Goal: Find specific page/section: Find specific page/section

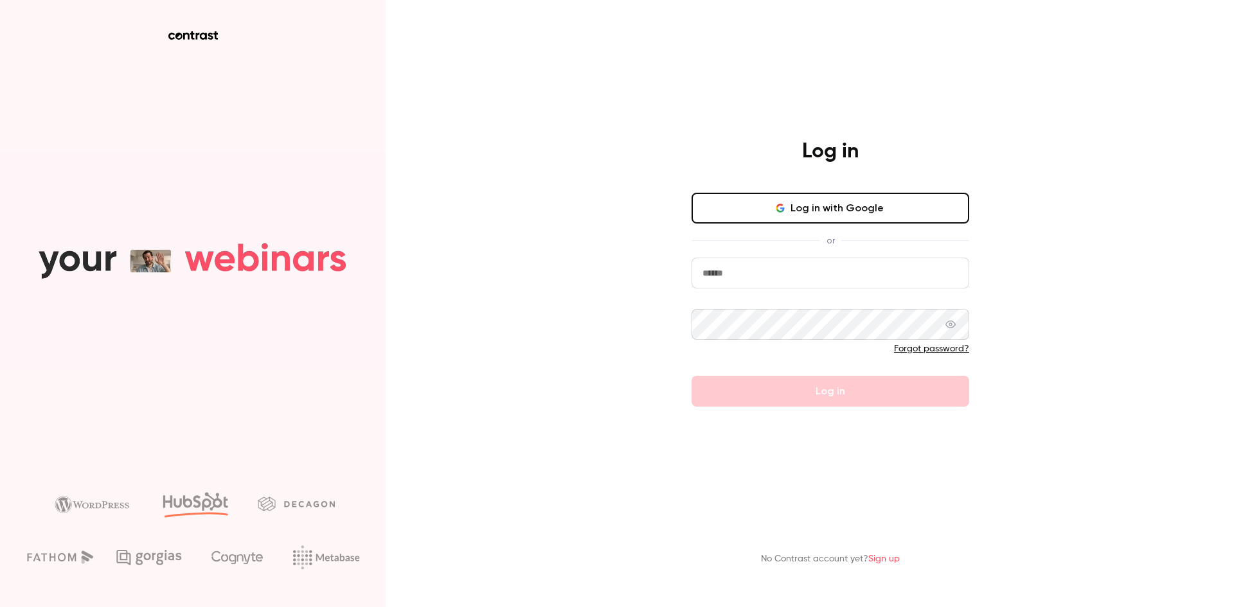
click at [831, 273] on input "email" at bounding box center [830, 273] width 278 height 31
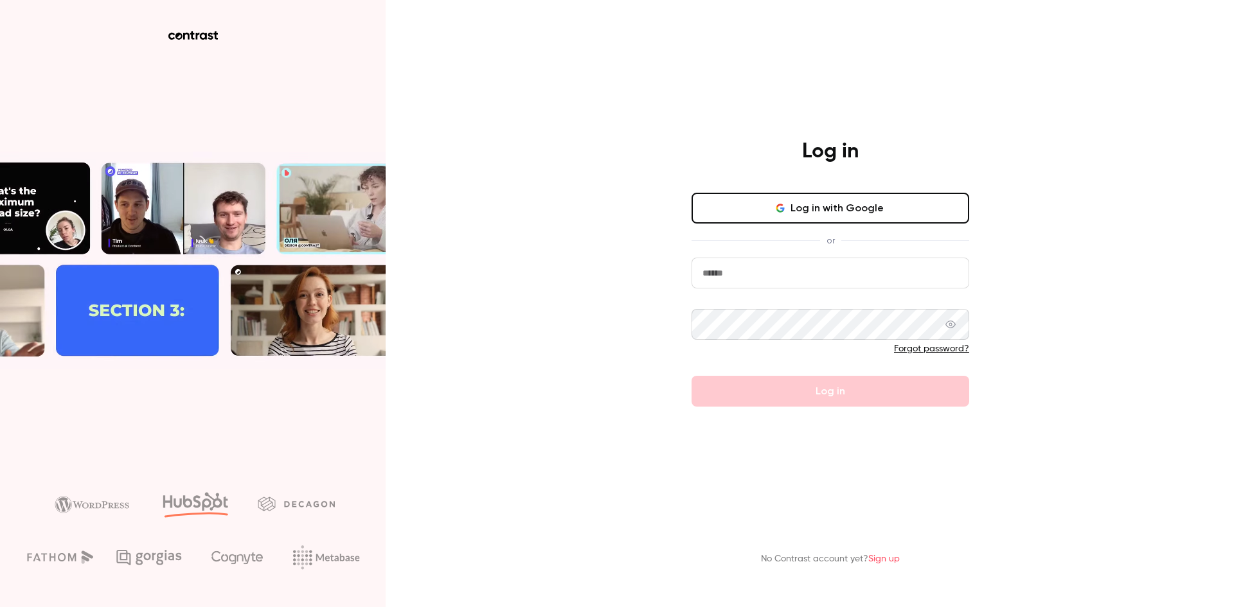
click at [828, 219] on button "Log in with Google" at bounding box center [830, 208] width 278 height 31
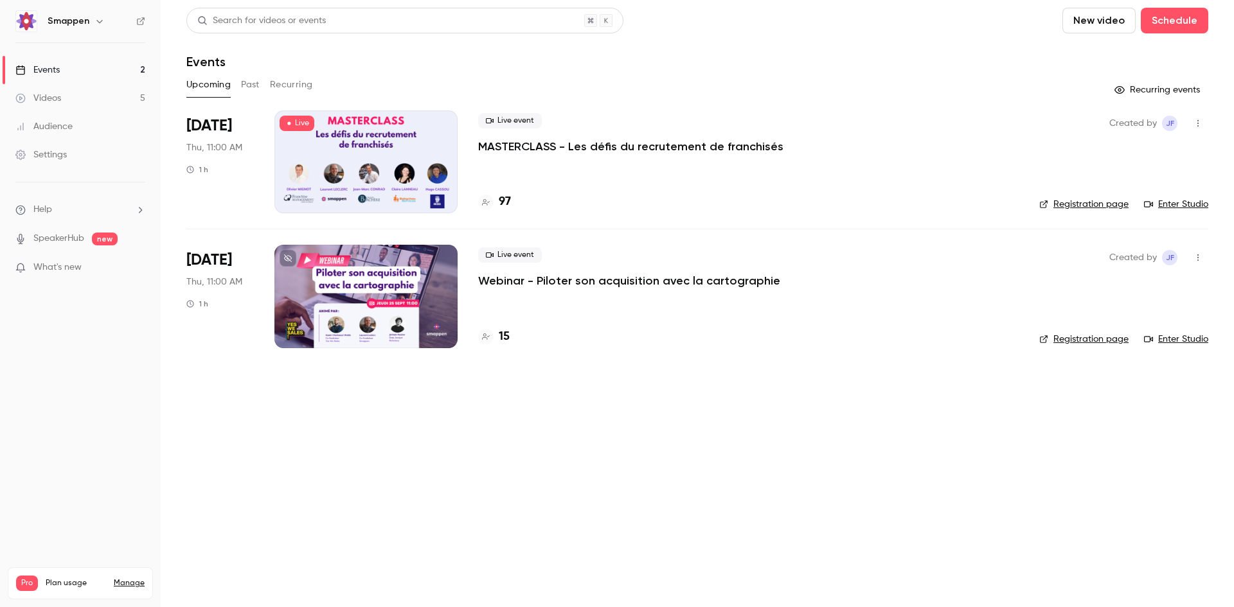
click at [377, 133] on div at bounding box center [365, 162] width 183 height 103
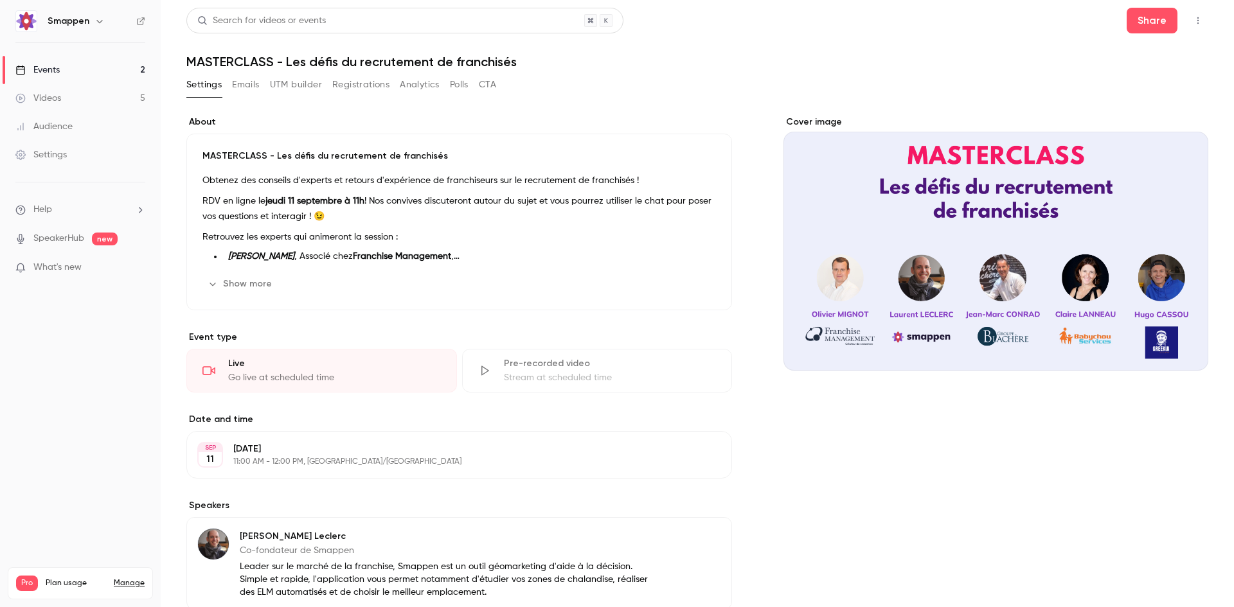
click at [130, 73] on link "Events 2" at bounding box center [80, 70] width 161 height 28
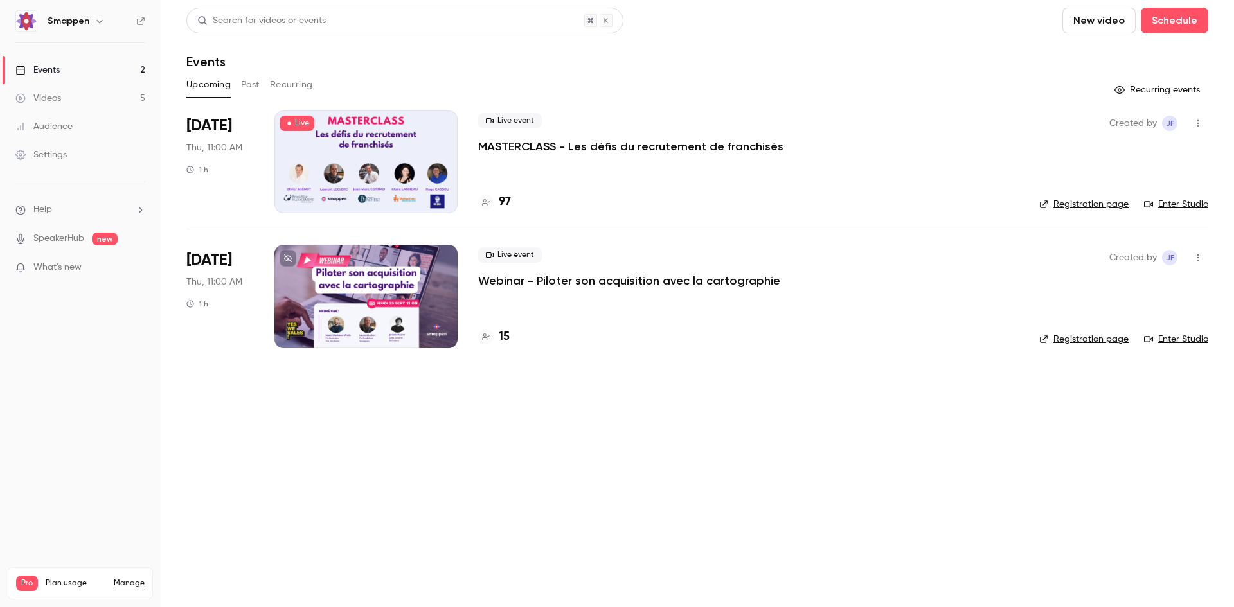
click at [1102, 202] on link "Registration page" at bounding box center [1083, 204] width 89 height 13
